Goal: Task Accomplishment & Management: Manage account settings

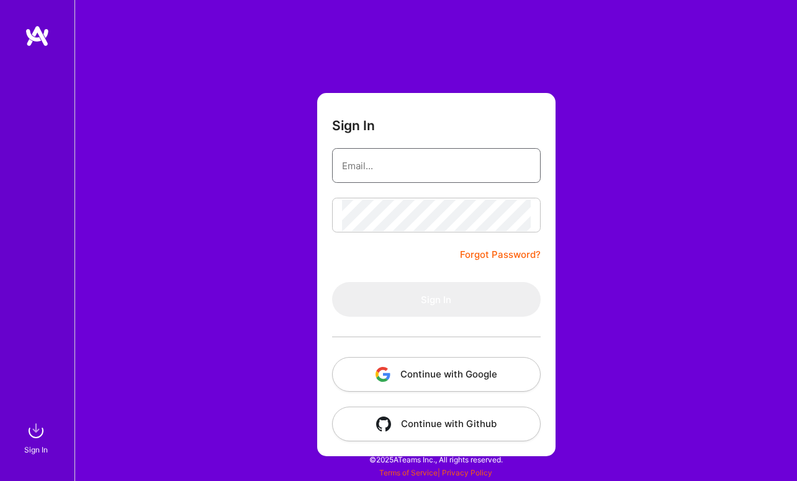
type input "[EMAIL_ADDRESS][DOMAIN_NAME]"
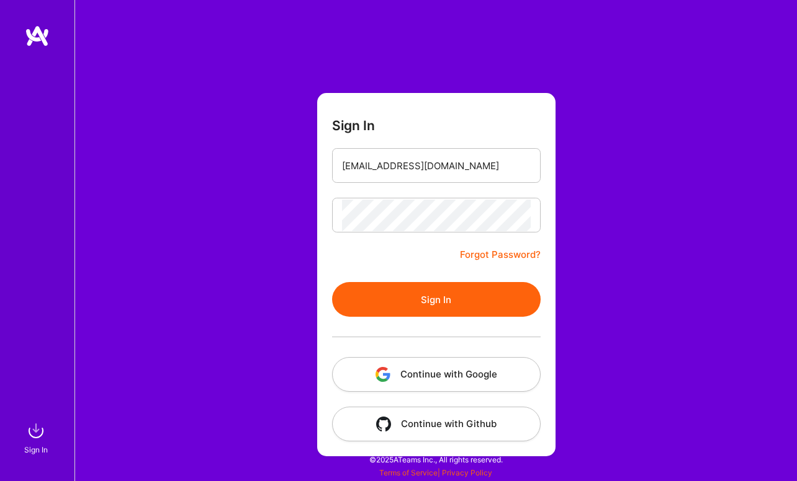
click at [428, 306] on button "Sign In" at bounding box center [436, 299] width 208 height 35
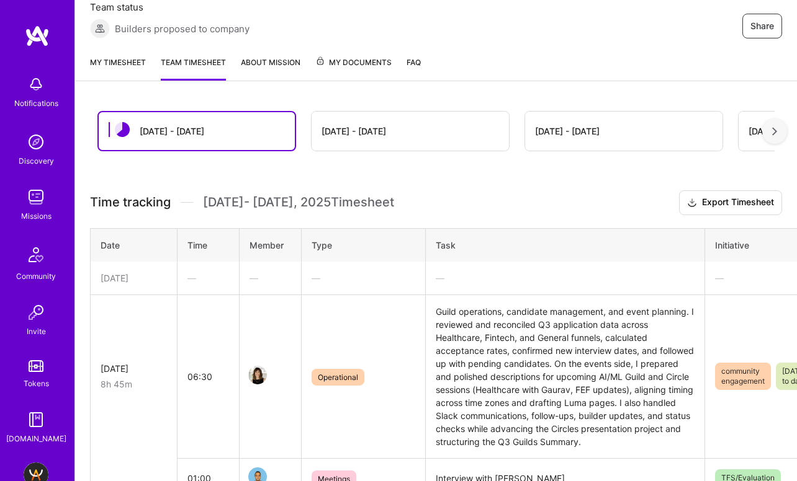
scroll to position [164, 0]
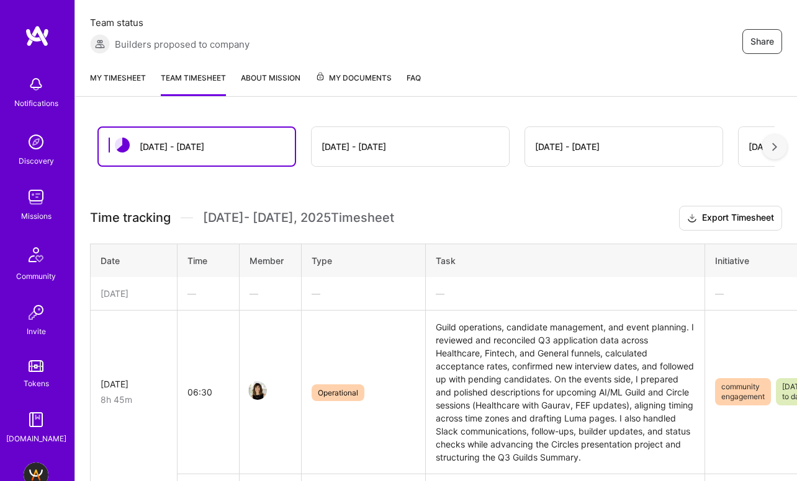
click at [134, 68] on div "My timesheet Team timesheet About Mission My Documents FAQ" at bounding box center [436, 78] width 722 height 35
click at [127, 79] on link "My timesheet" at bounding box center [118, 83] width 56 height 25
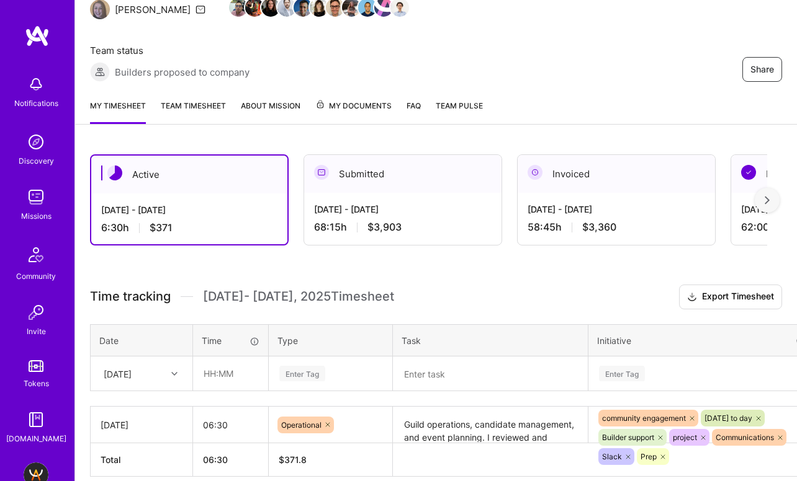
scroll to position [193, 0]
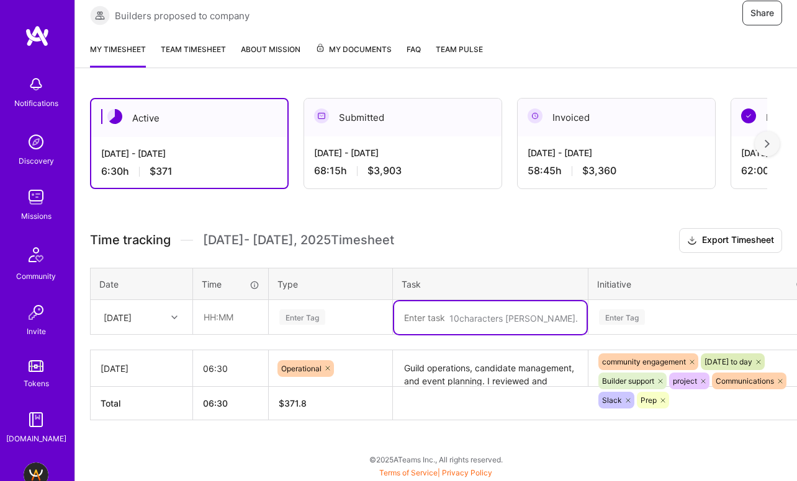
click at [478, 327] on textarea at bounding box center [490, 318] width 192 height 33
paste textarea "Reviewed and drafted admin notes for AI Guild applicants, reconciled Q3 applica…"
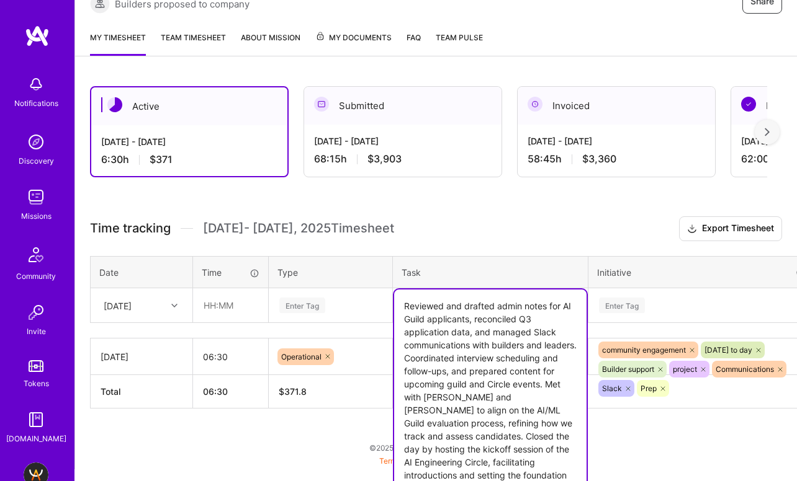
scroll to position [215, 0]
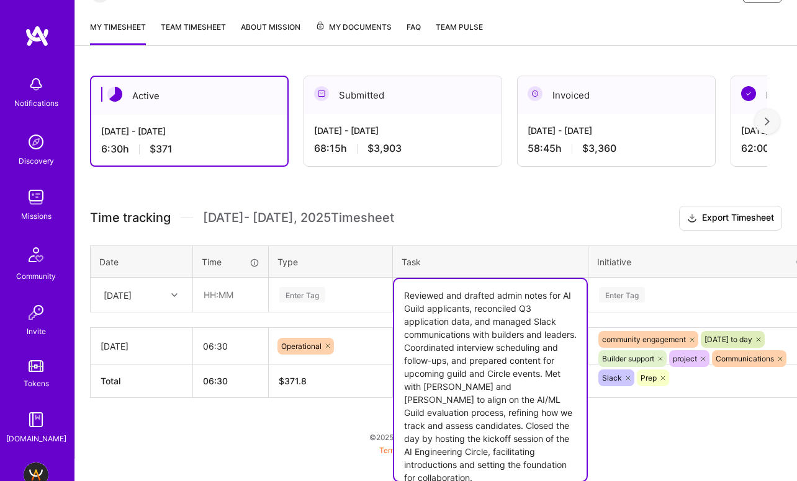
click at [528, 354] on textarea "Reviewed and drafted admin notes for AI Guild applicants, reconciled Q3 applica…" at bounding box center [490, 380] width 192 height 202
click at [447, 320] on textarea "Reviewed and drafted admin notes for AI Guild applicants, reconciled Q3 applica…" at bounding box center [490, 380] width 192 height 202
click at [473, 341] on textarea "Reviewed and drafted admin notes for AI Guild applicants, reconciled Q3 applica…" at bounding box center [490, 380] width 192 height 202
click at [536, 335] on textarea "Reviewed and drafted admin notes for AI Guild applicants, reconciled Q3 applica…" at bounding box center [490, 380] width 192 height 202
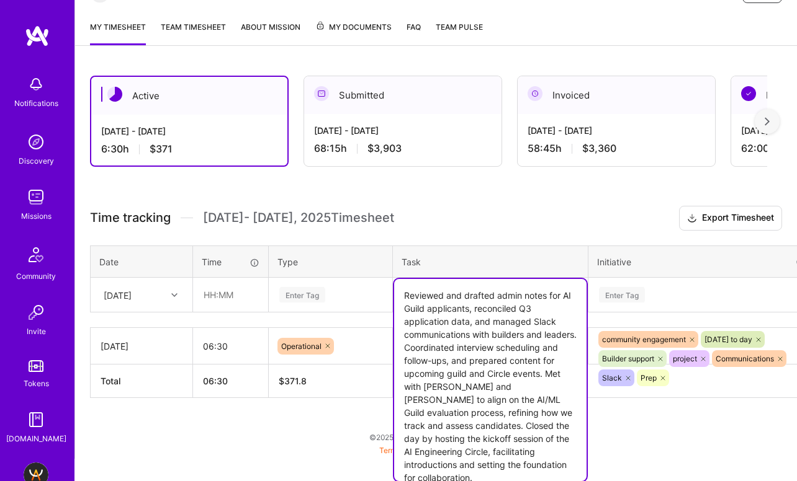
click at [494, 365] on textarea "Reviewed and drafted admin notes for AI Guild applicants, reconciled Q3 applica…" at bounding box center [490, 380] width 192 height 202
drag, startPoint x: 403, startPoint y: 359, endPoint x: 435, endPoint y: 387, distance: 42.6
click at [435, 387] on textarea "Reviewed and drafted admin notes for AI Guild applicants, reconciled Q3 applica…" at bounding box center [490, 380] width 192 height 202
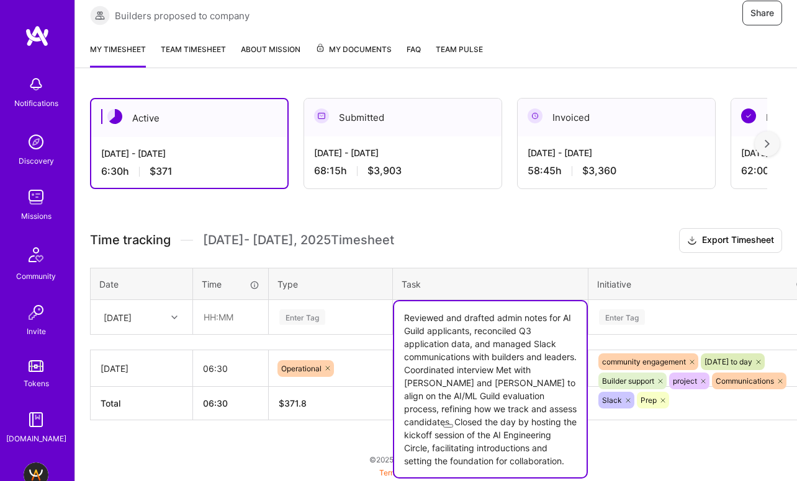
scroll to position [193, 0]
click at [462, 385] on textarea "Reviewed and drafted admin notes for AI Guild applicants, reconciled Q3 applica…" at bounding box center [490, 390] width 192 height 176
click at [494, 419] on textarea "Reviewed and drafted admin notes for AI Guild applicants, reconciled Q3 applica…" at bounding box center [490, 390] width 192 height 176
drag, startPoint x: 539, startPoint y: 382, endPoint x: 550, endPoint y: 382, distance: 11.8
click at [550, 382] on textarea "Reviewed and drafted admin notes for AI Guild applicants, reconciled Q3 applica…" at bounding box center [490, 390] width 192 height 176
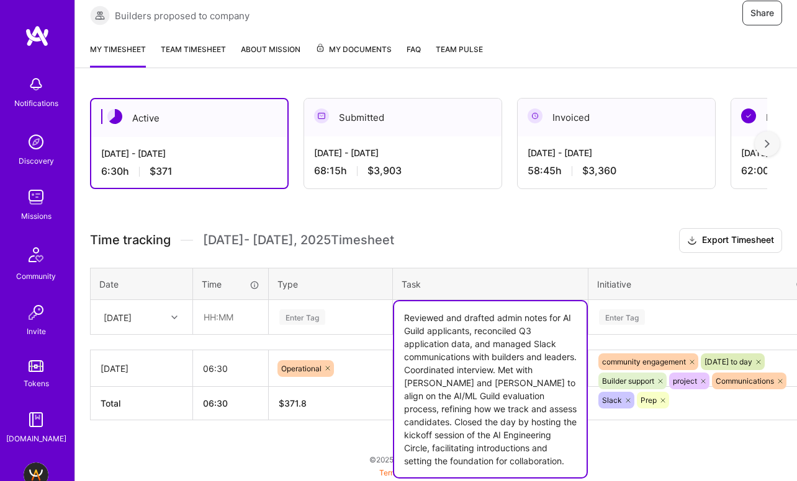
drag, startPoint x: 555, startPoint y: 385, endPoint x: 542, endPoint y: 385, distance: 13.0
click at [542, 385] on textarea "Reviewed and drafted admin notes for AI Guild applicants, reconciled Q3 applica…" at bounding box center [490, 390] width 192 height 176
click at [550, 383] on textarea "Reviewed and drafted admin notes for AI Guild applicants, reconciled Q3 applica…" at bounding box center [490, 390] width 192 height 176
click at [455, 398] on textarea "Reviewed and drafted admin notes for AI Guild applicants, reconciled Q3 applica…" at bounding box center [490, 390] width 192 height 176
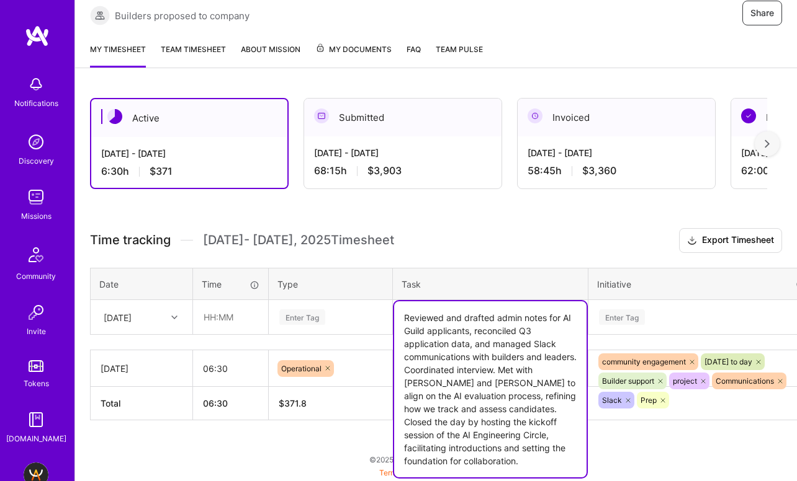
click at [455, 398] on textarea "Reviewed and drafted admin notes for AI Guild applicants, reconciled Q3 applica…" at bounding box center [490, 390] width 192 height 176
click at [482, 417] on textarea "Reviewed and drafted admin notes for AI Guild applicants, reconciled Q3 applica…" at bounding box center [490, 390] width 192 height 176
drag, startPoint x: 542, startPoint y: 400, endPoint x: 480, endPoint y: 424, distance: 65.8
click at [480, 424] on textarea "Reviewed and drafted admin notes for AI Guild applicants, reconciled Q3 applica…" at bounding box center [490, 390] width 192 height 176
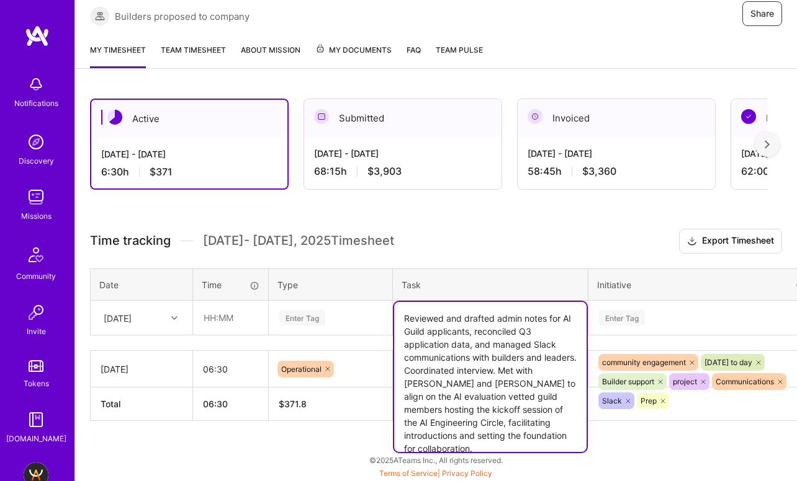
click at [568, 398] on textarea "Reviewed and drafted admin notes for AI Guild applicants, reconciled Q3 applica…" at bounding box center [490, 377] width 192 height 150
click at [508, 414] on textarea "Reviewed and drafted admin notes for AI Guild applicants, reconciled Q3 applica…" at bounding box center [490, 377] width 192 height 150
click at [512, 393] on textarea "Reviewed and drafted admin notes for AI Guild applicants, reconciled Q3 applica…" at bounding box center [490, 377] width 192 height 150
click at [496, 425] on textarea "Reviewed and drafted admin notes for AI Guild applicants, reconciled Q3 applica…" at bounding box center [490, 377] width 192 height 150
drag, startPoint x: 431, startPoint y: 422, endPoint x: 584, endPoint y: 437, distance: 154.0
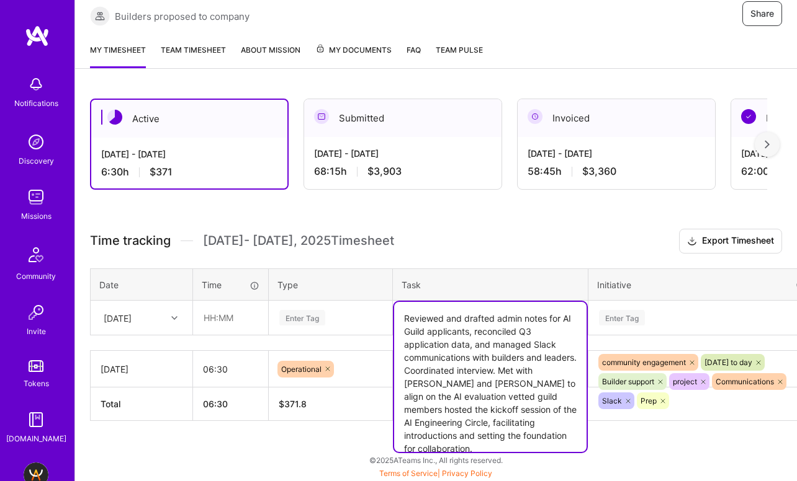
click at [584, 437] on textarea "Reviewed and drafted admin notes for AI Guild applicants, reconciled Q3 applica…" at bounding box center [490, 377] width 192 height 150
click at [460, 335] on textarea "Reviewed and drafted admin notes for AI Guild applicants, reconciled Q3 applica…" at bounding box center [490, 370] width 192 height 137
click at [450, 348] on textarea "Reviewed and drafted admin notes for AI Guild applicants, reconciled Q3 applica…" at bounding box center [490, 370] width 192 height 137
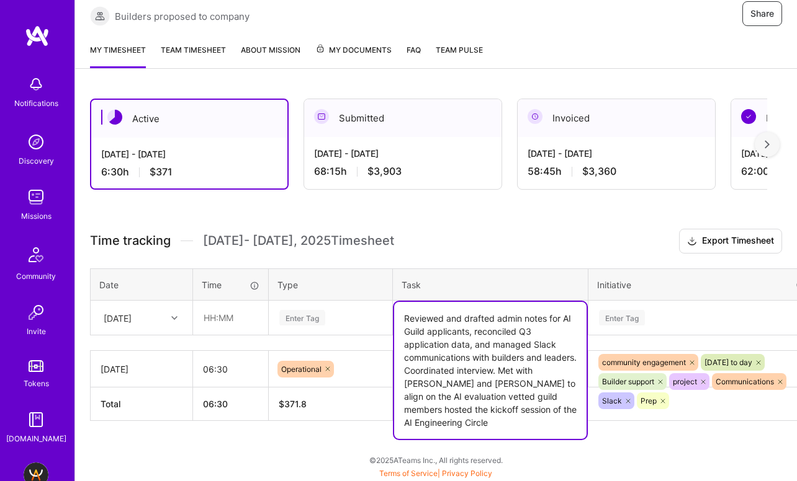
paste textarea "and scheduled new interviews, met with [PERSON_NAME] and [PERSON_NAME] to align…"
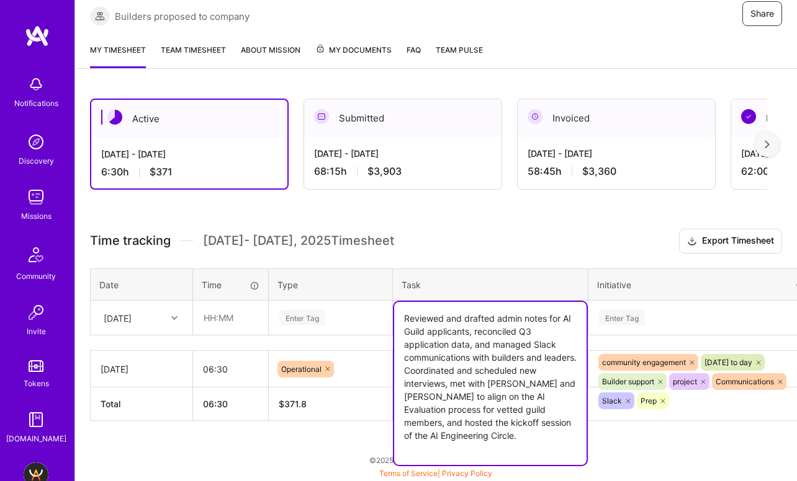
type textarea "Reviewed and drafted admin notes for AI Guild applicants, reconciled Q3 applica…"
click at [650, 321] on div "Enter Tag" at bounding box center [702, 318] width 227 height 32
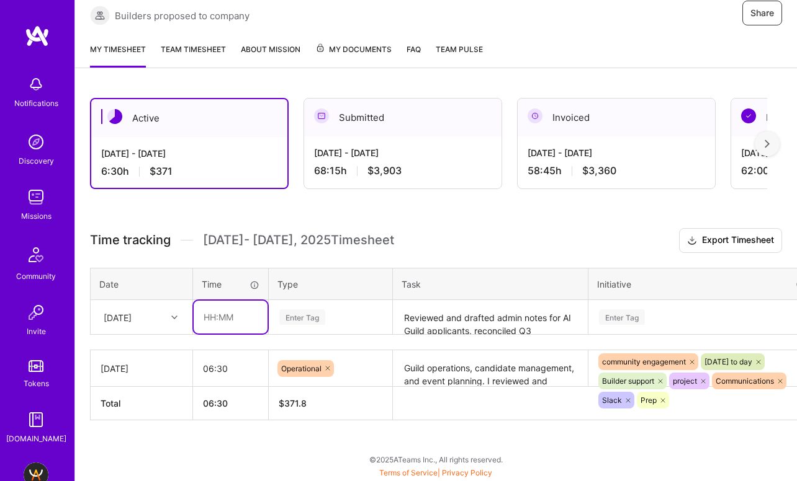
scroll to position [193, 0]
click at [204, 208] on div "Active [DATE] - [DATE] 6:30 h $371 Submitted [DATE] - [DATE] 68:15 h $3,903 Inv…" at bounding box center [436, 282] width 722 height 398
type input "07:00"
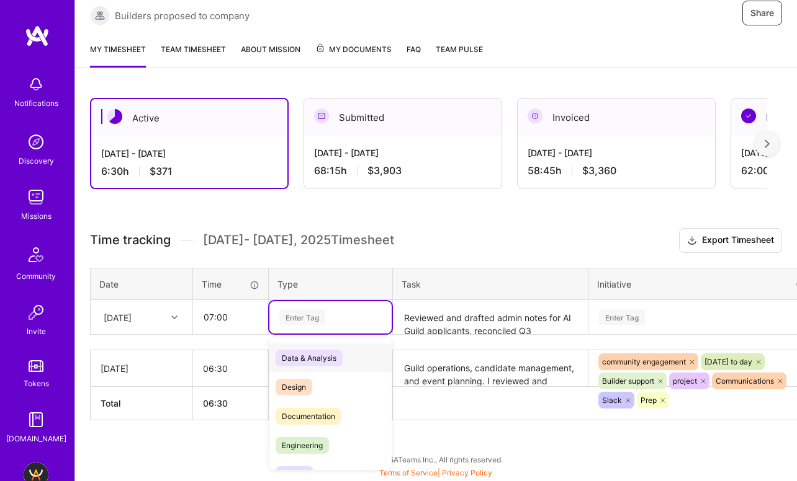
click at [306, 318] on div "Enter Tag" at bounding box center [302, 317] width 46 height 19
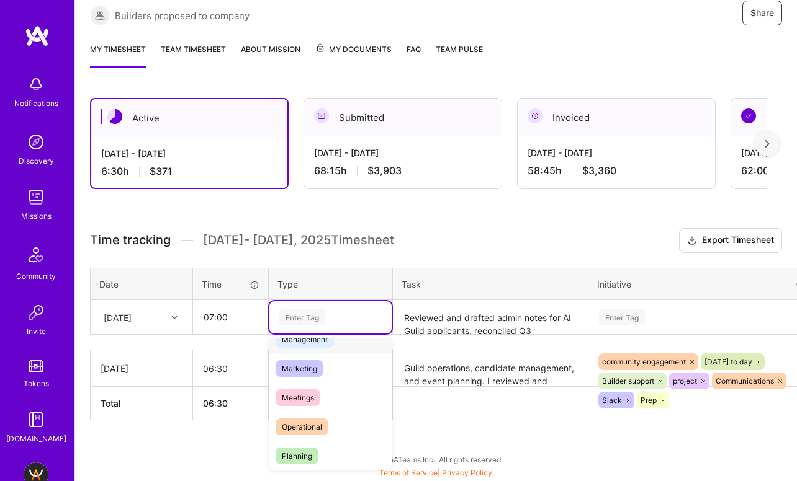
scroll to position [177, 0]
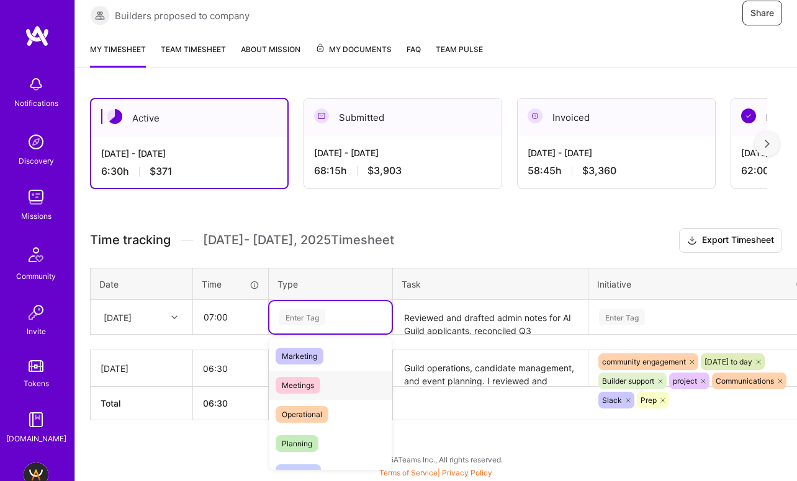
click at [315, 386] on span "Meetings" at bounding box center [297, 385] width 45 height 17
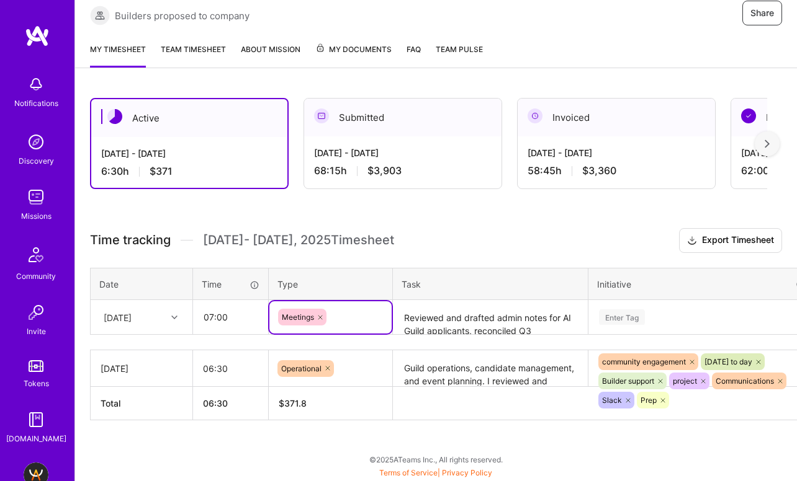
click at [647, 318] on div "Enter Tag" at bounding box center [702, 318] width 227 height 32
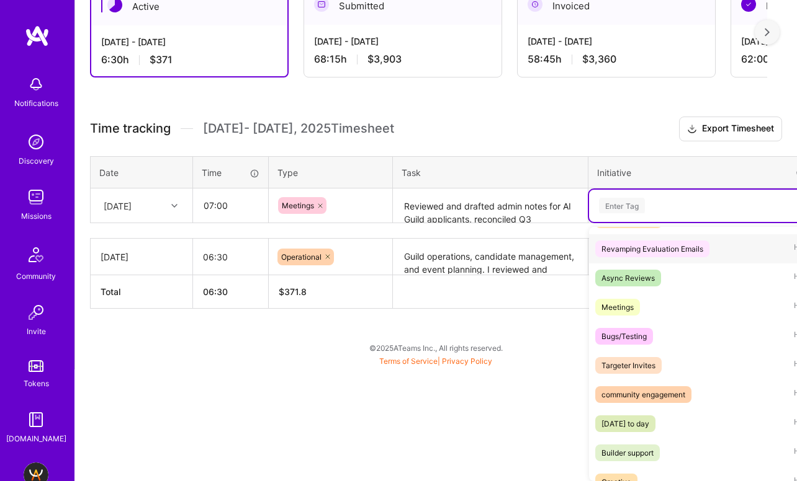
scroll to position [136, 0]
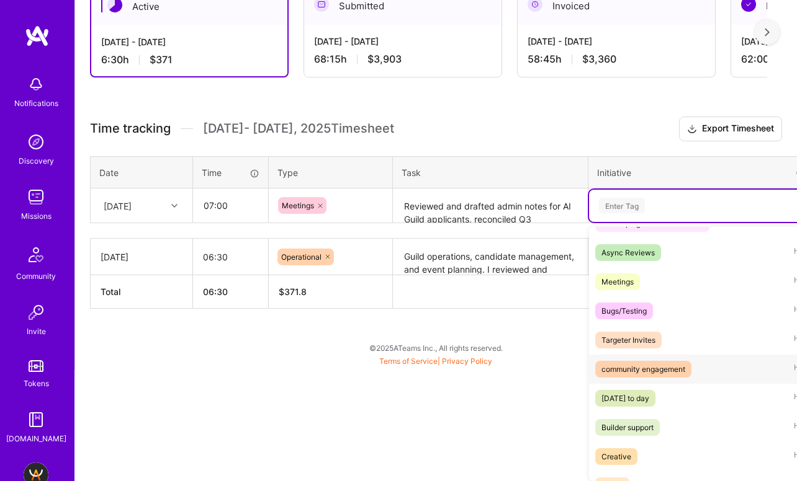
click at [653, 365] on div "community engagement" at bounding box center [643, 369] width 84 height 13
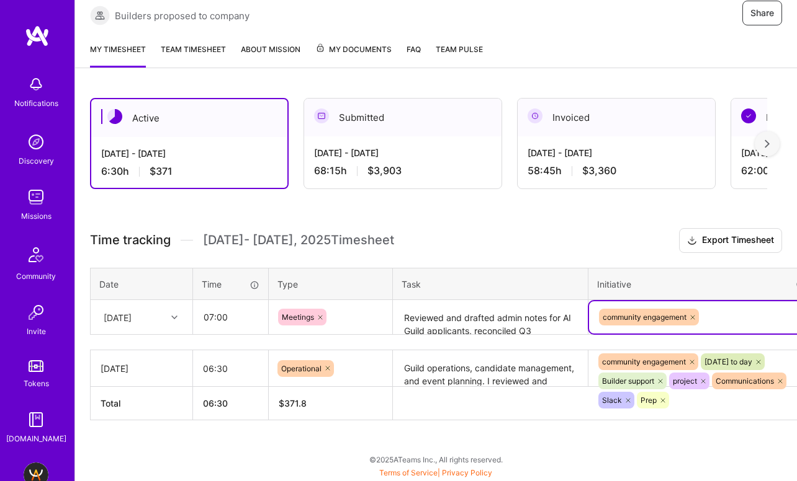
scroll to position [305, 0]
click at [720, 318] on div "option community engagement, selected. Select is focused ,type to refine list, …" at bounding box center [702, 318] width 227 height 32
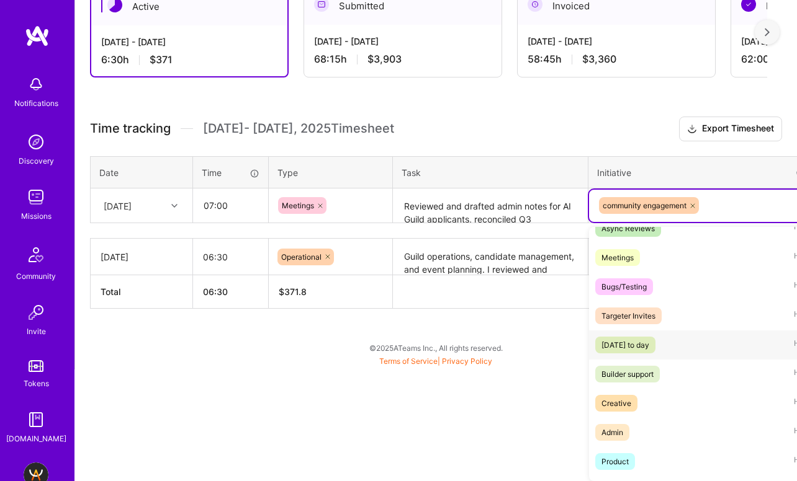
scroll to position [179, 0]
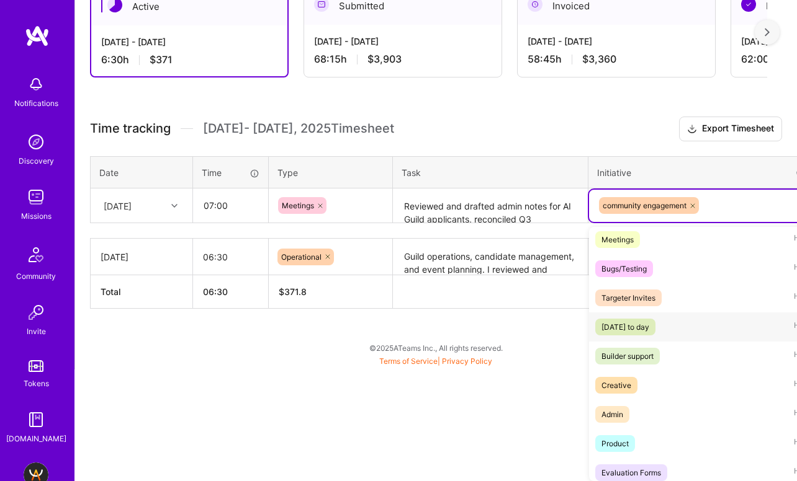
click at [649, 323] on div "[DATE] to day" at bounding box center [625, 327] width 48 height 13
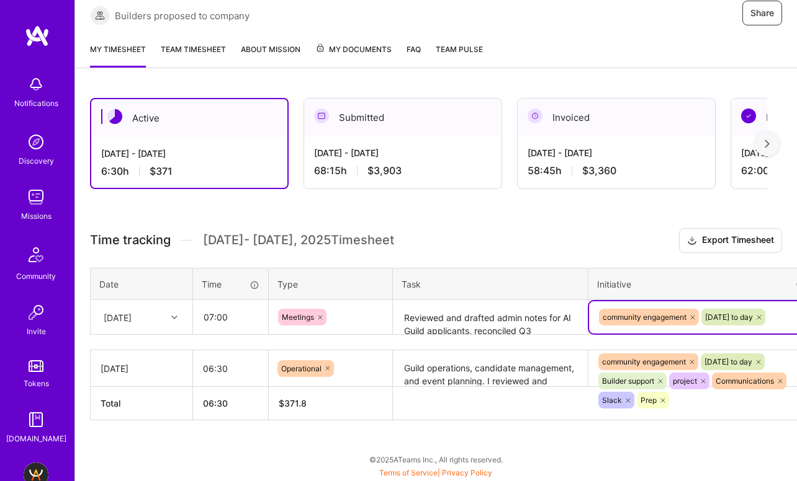
scroll to position [305, 0]
click at [723, 332] on div "option [DATE] to day , selected. Select is focused ,type to refine list, press …" at bounding box center [702, 318] width 227 height 32
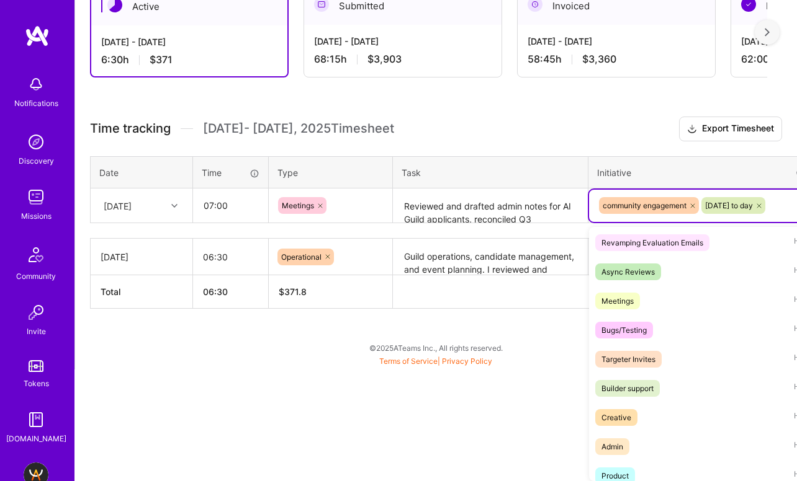
scroll to position [129, 0]
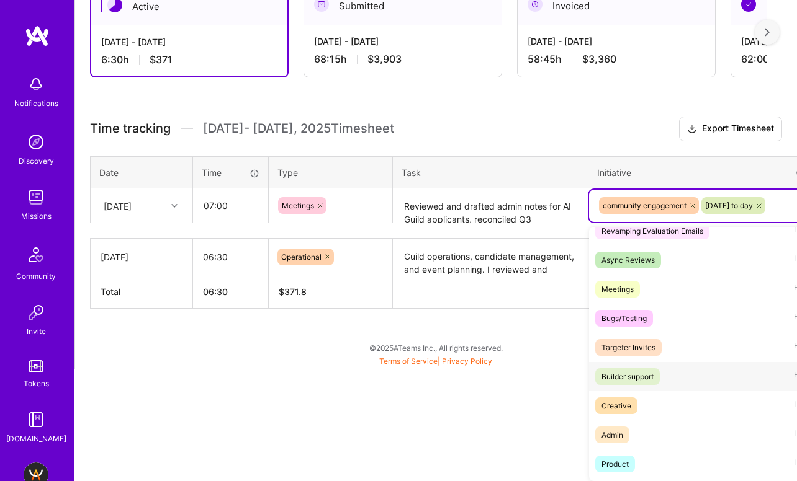
click at [645, 374] on div "Builder support" at bounding box center [627, 376] width 52 height 13
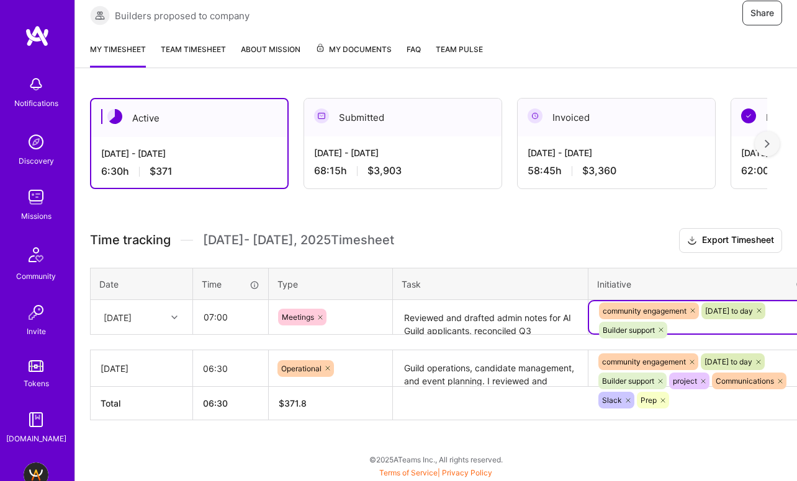
scroll to position [305, 0]
click at [712, 331] on div "option Builder support, selected. Select is focused ,type to refine list, press…" at bounding box center [702, 318] width 227 height 32
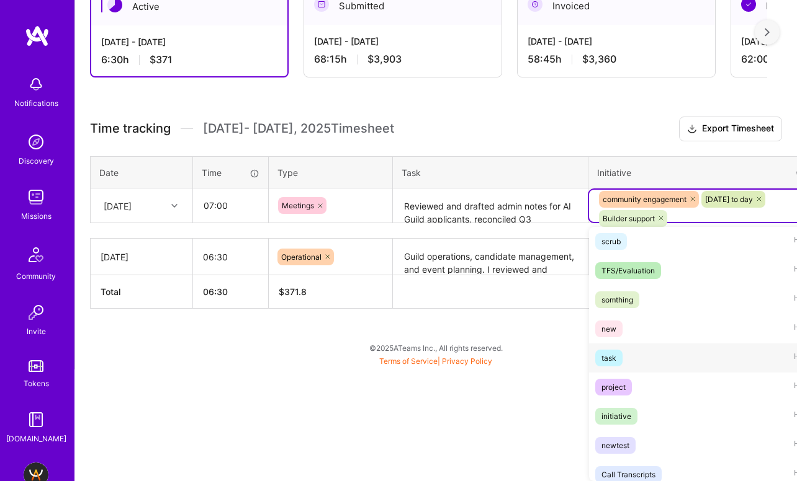
scroll to position [443, 0]
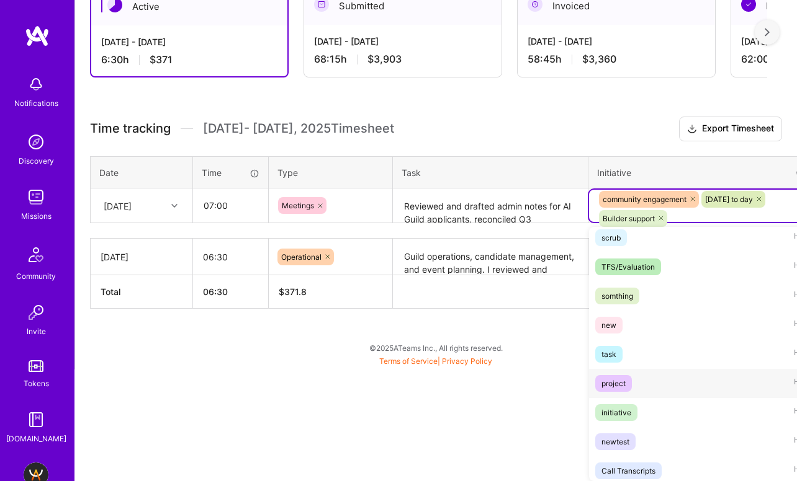
click at [697, 383] on div "project Hide" at bounding box center [702, 383] width 227 height 29
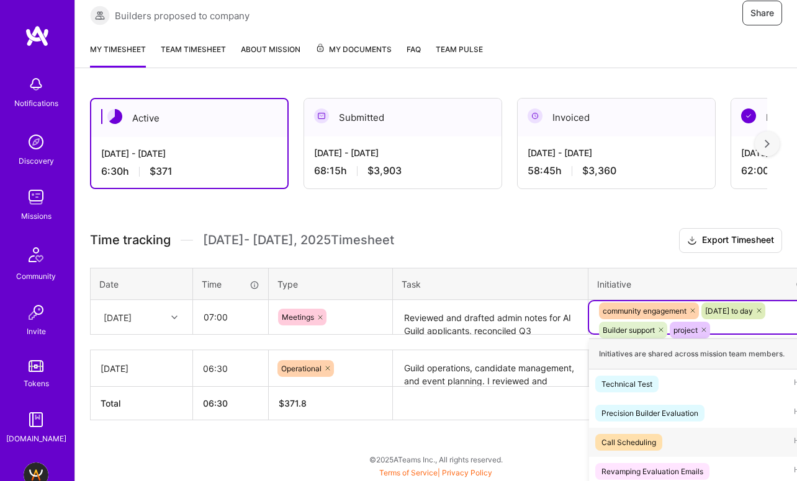
click at [739, 327] on div "option project, selected. option Call Scheduling focused, 3 of 63. 59 results a…" at bounding box center [702, 318] width 227 height 32
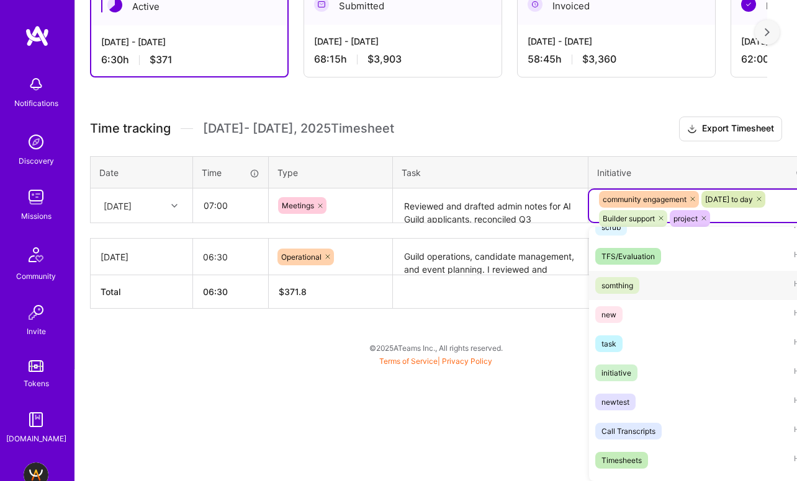
scroll to position [521, 0]
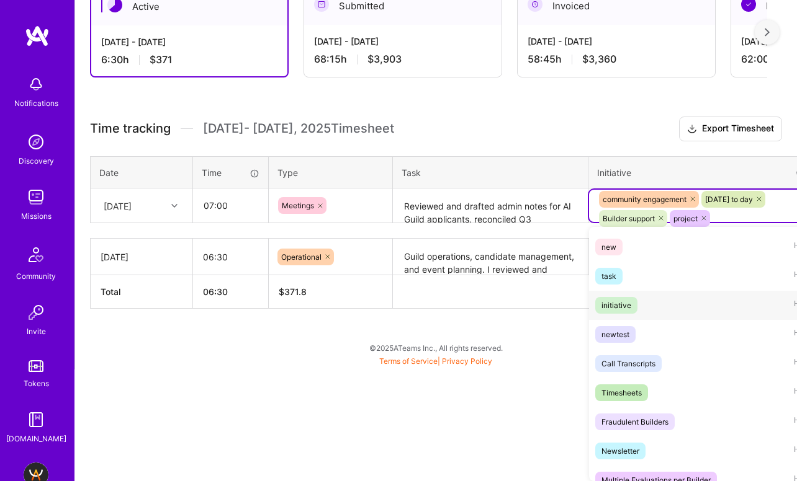
click at [653, 310] on div "initiative Hide" at bounding box center [702, 305] width 227 height 29
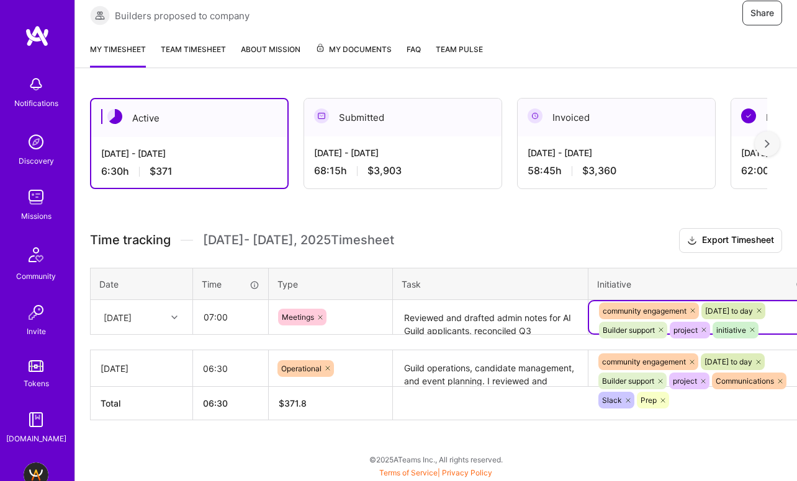
scroll to position [305, 0]
click at [769, 324] on div "option initiative, selected. Select is focused ,type to refine list, press Down…" at bounding box center [702, 318] width 227 height 32
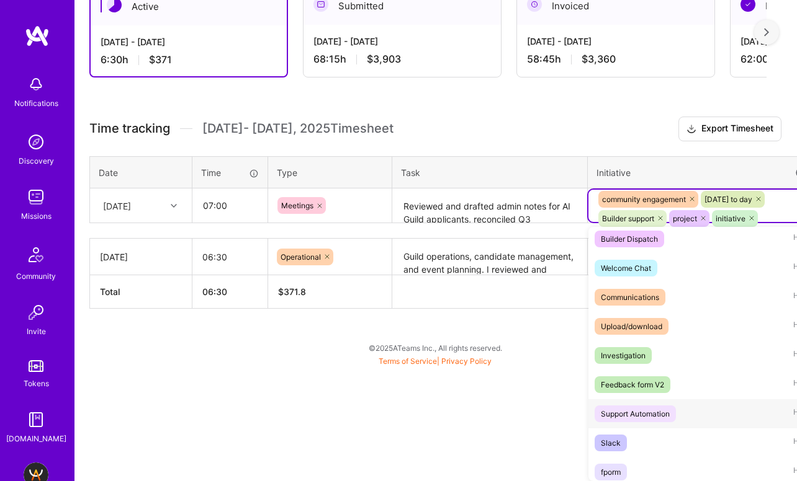
scroll to position [905, 0]
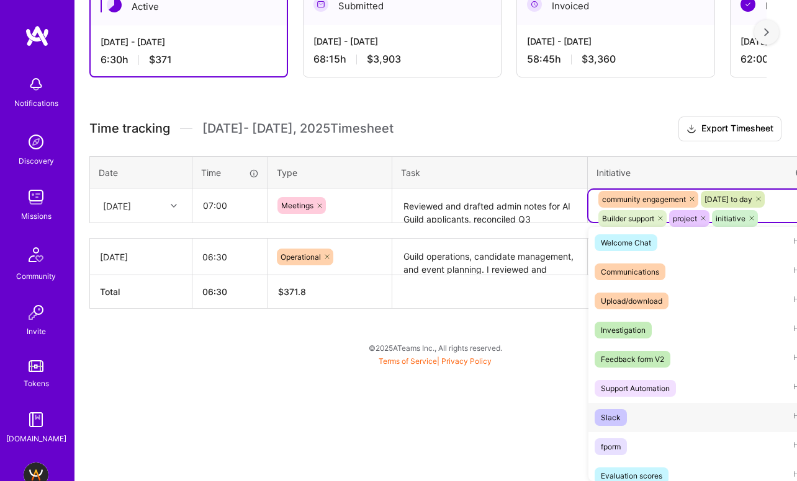
click at [660, 414] on div "Slack Hide" at bounding box center [701, 417] width 227 height 29
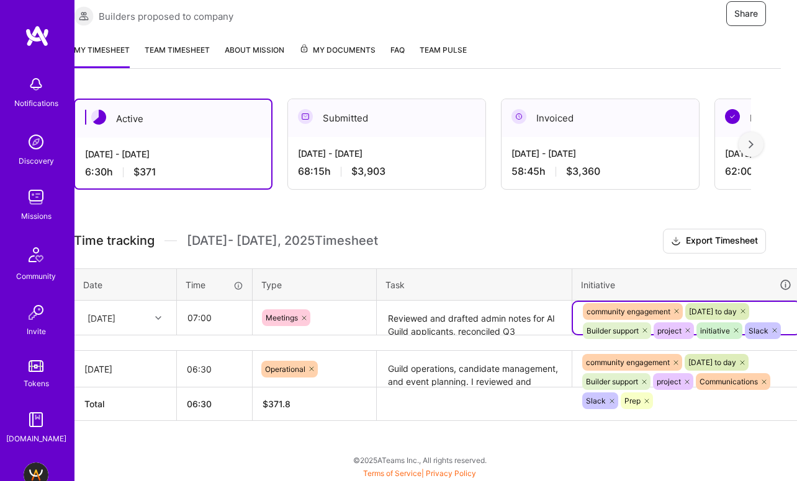
scroll to position [191, 16]
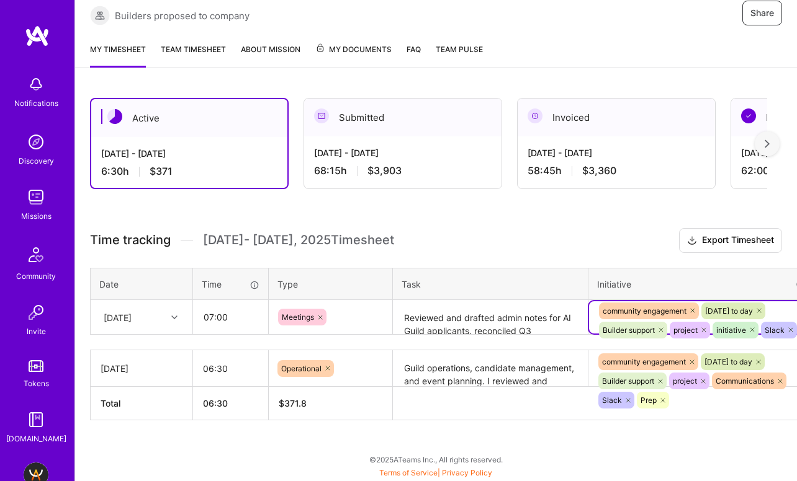
click at [784, 320] on div "option Slack, selected. Select is focused ,type to refine list, press Down to o…" at bounding box center [702, 318] width 227 height 32
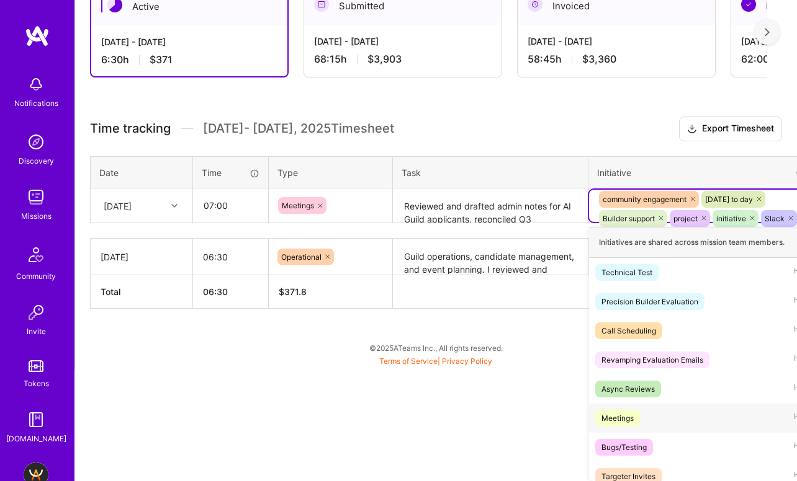
click at [629, 414] on div "Meetings" at bounding box center [617, 418] width 32 height 13
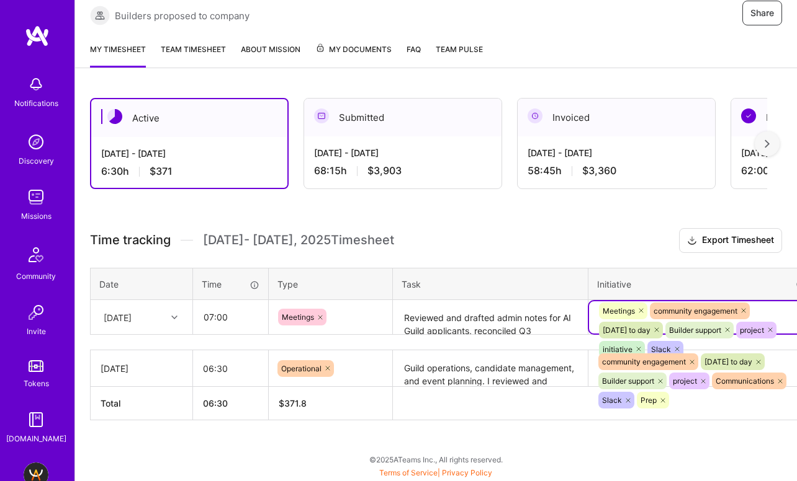
scroll to position [193, 62]
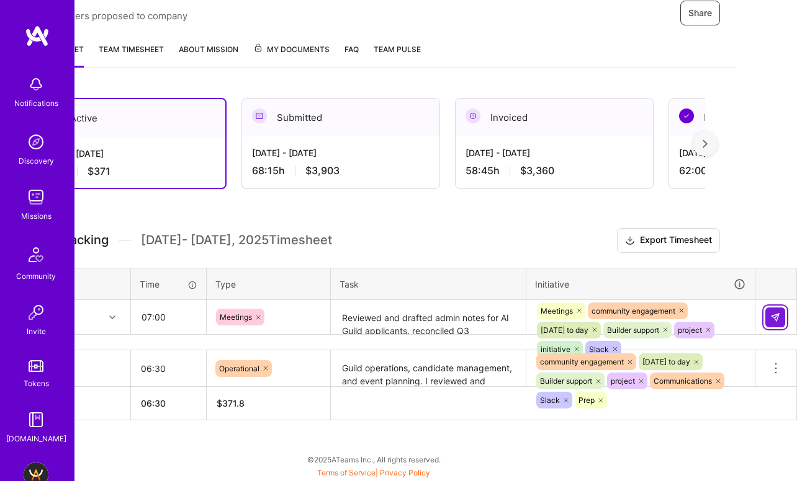
click at [775, 316] on img at bounding box center [775, 318] width 10 height 10
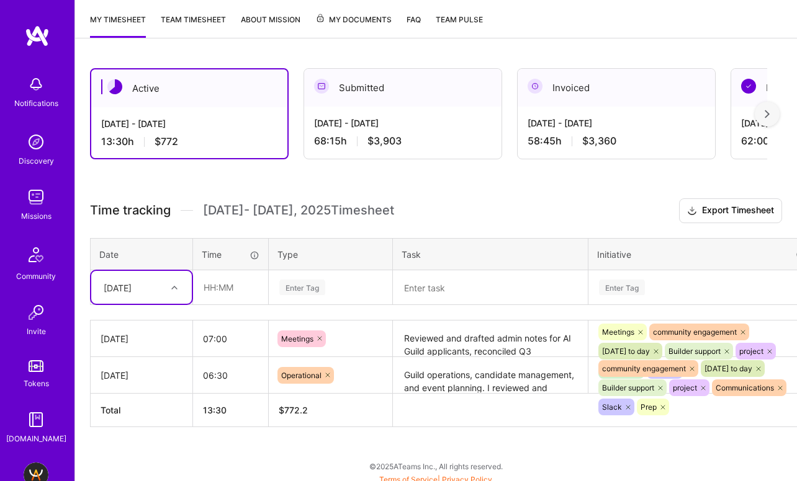
scroll to position [230, 0]
